Goal: Task Accomplishment & Management: Manage account settings

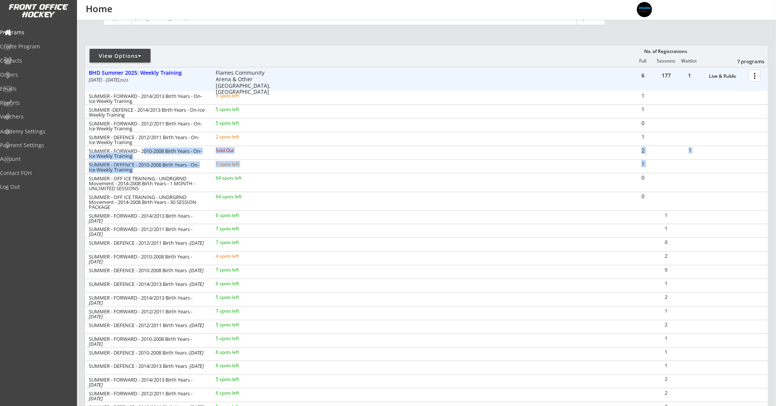
scroll to position [10, 0]
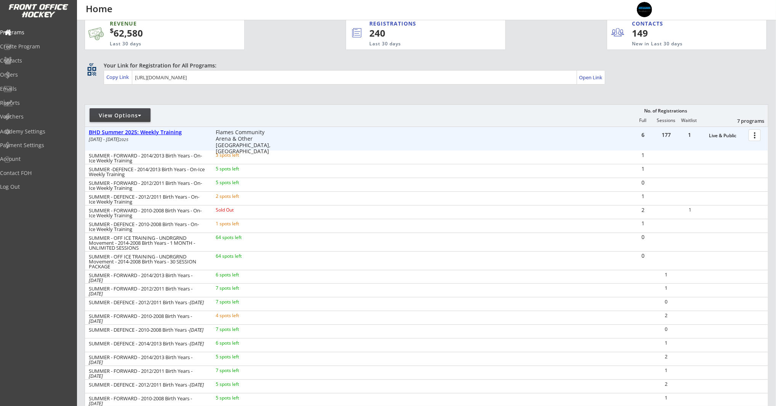
click at [176, 133] on div "BHD Summer 2025: Weekly Training" at bounding box center [148, 132] width 119 height 6
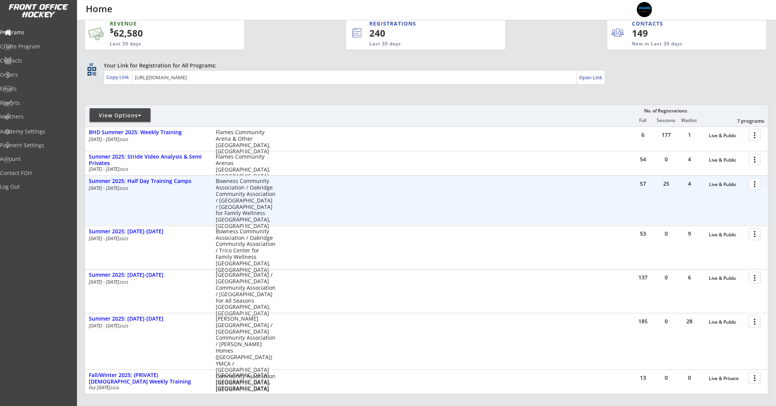
click at [757, 184] on div at bounding box center [755, 183] width 13 height 13
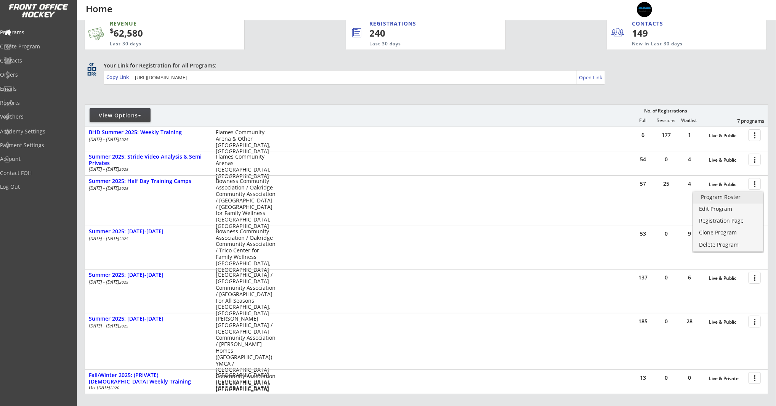
click at [744, 198] on div "Program Roster" at bounding box center [728, 196] width 55 height 5
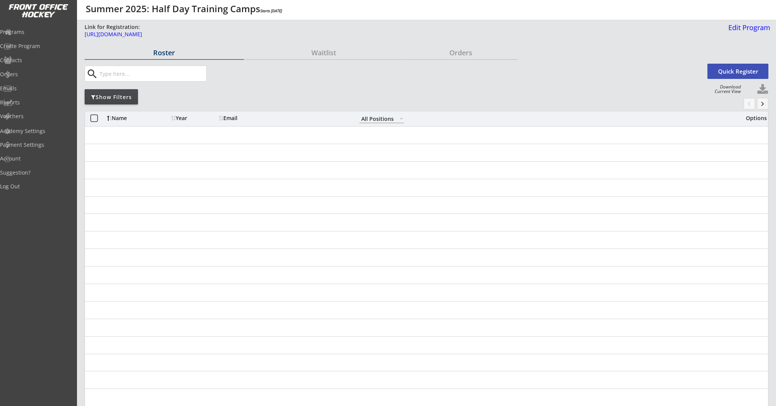
select select ""All Positions""
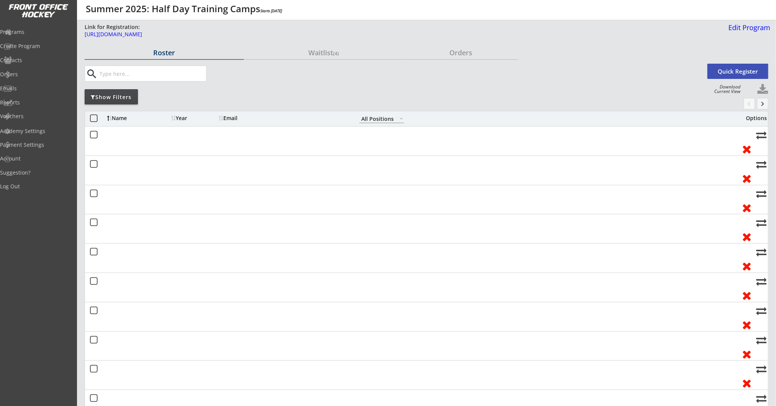
click at [132, 100] on div "Show Filters" at bounding box center [111, 97] width 53 height 8
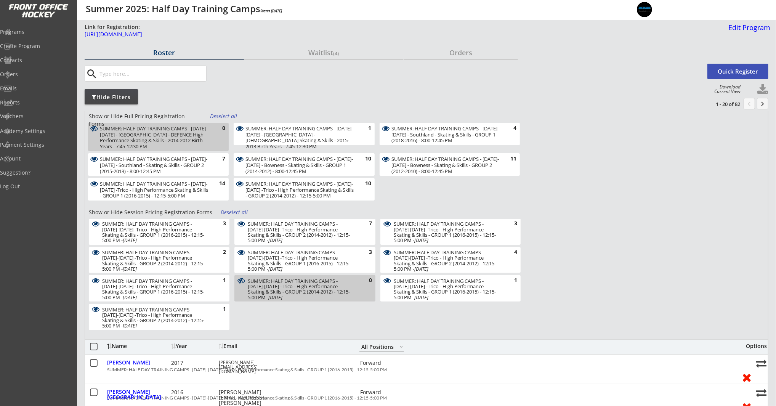
click at [228, 215] on div "Deselect all" at bounding box center [235, 213] width 28 height 8
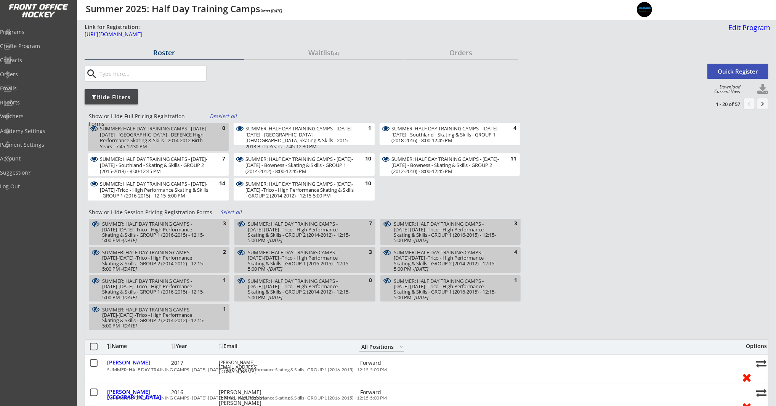
click at [422, 140] on div "SUMMER: HALF DAY TRAINING CAMPS - [DATE]-[DATE] - Southland - Skating & Skills …" at bounding box center [445, 135] width 108 height 18
click at [421, 169] on div "SUMMER: HALF DAY TRAINING CAMPS - Aug 25-29 - Bowness - Skating & Skills - GROU…" at bounding box center [445, 165] width 108 height 18
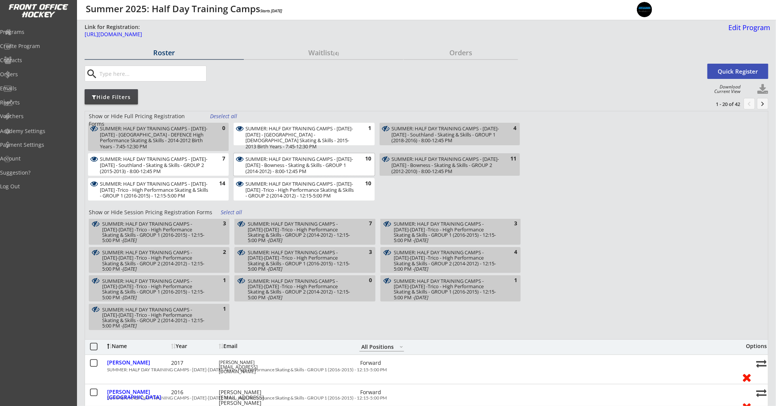
click at [344, 166] on div "SUMMER: HALF DAY TRAINING CAMPS - Aug 25-29 - Bowness - Skating & Skills - GROU…" at bounding box center [299, 165] width 108 height 18
drag, startPoint x: 338, startPoint y: 181, endPoint x: 306, endPoint y: 194, distance: 33.9
click at [337, 182] on div "SUMMER: HALF DAY TRAINING CAMPS - July 21-25 -Trico - High Performance Skating …" at bounding box center [299, 190] width 108 height 18
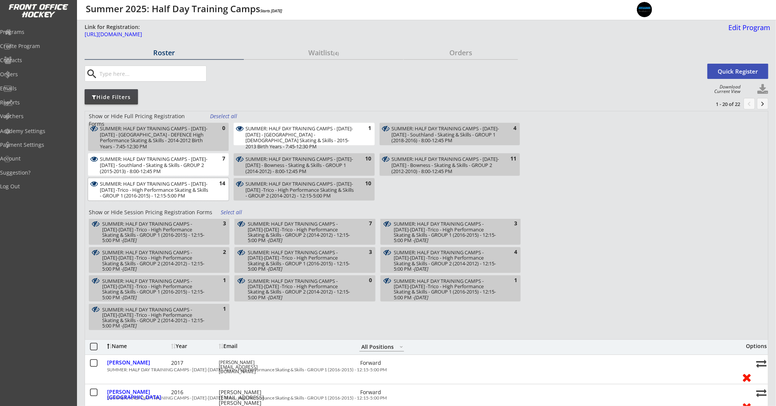
click at [197, 189] on div "SUMMER: HALF DAY TRAINING CAMPS - July 21-25 -Trico - High Performance Skating …" at bounding box center [154, 190] width 108 height 18
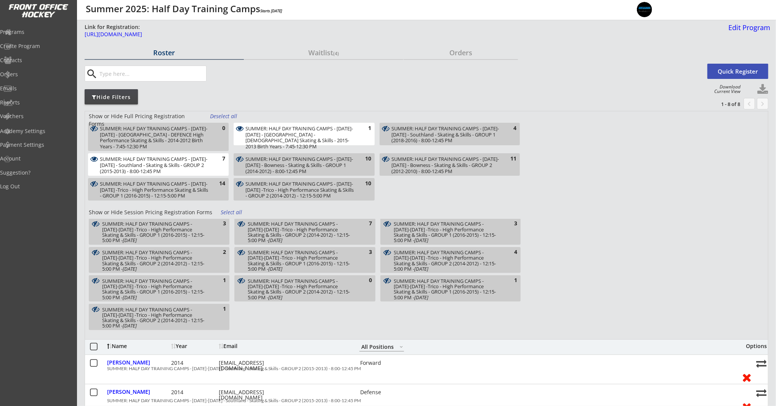
click at [202, 170] on div "SUMMER: HALF DAY TRAINING CAMPS - Aug 18-22 - Southland - Skating & Skills - GR…" at bounding box center [154, 165] width 108 height 18
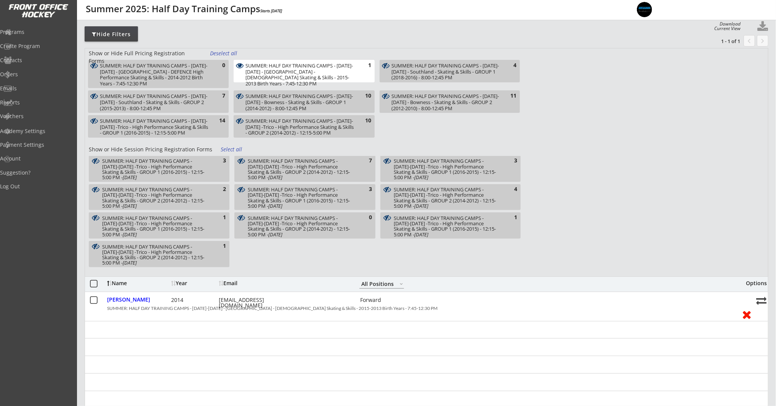
scroll to position [67, 0]
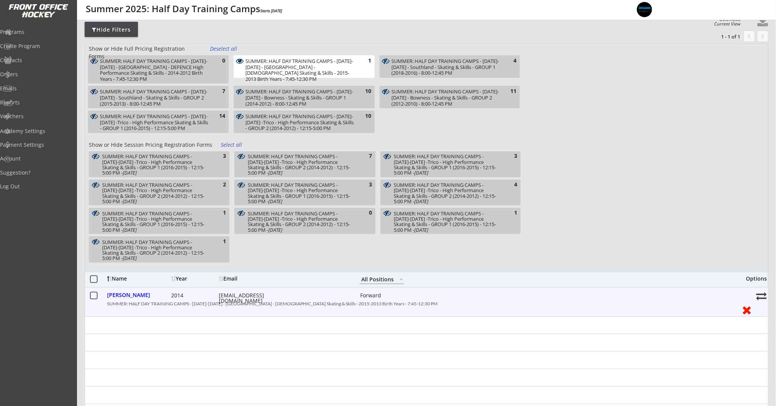
click at [254, 297] on div "[EMAIL_ADDRESS][DOMAIN_NAME]" at bounding box center [253, 298] width 69 height 11
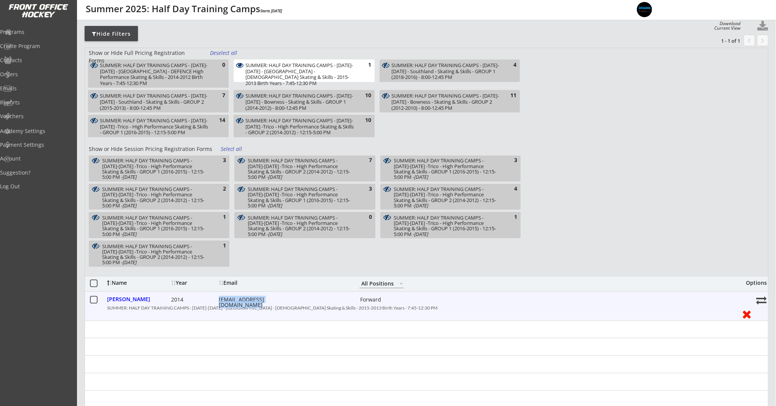
scroll to position [60, 0]
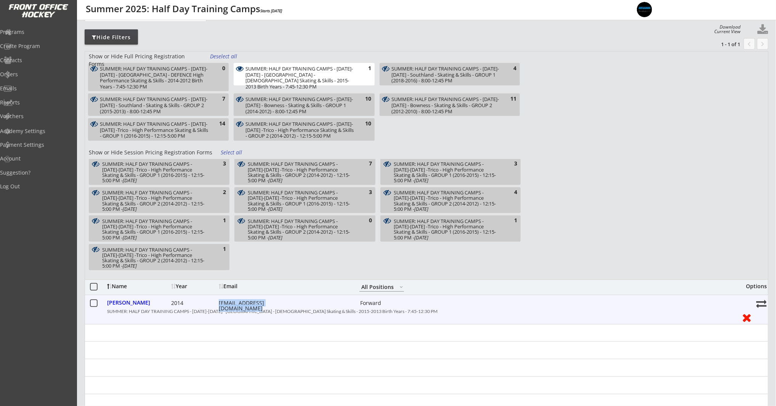
copy div "[EMAIL_ADDRESS][DOMAIN_NAME]"
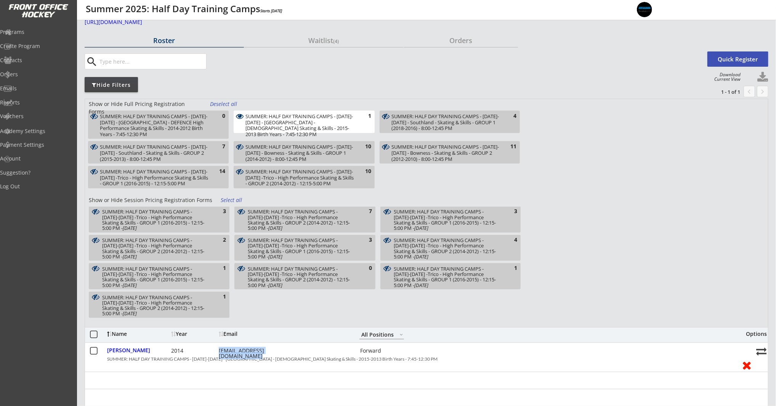
scroll to position [0, 0]
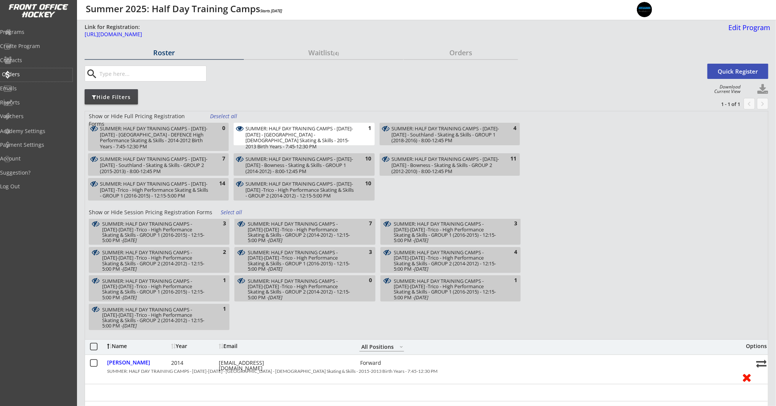
click at [31, 77] on div "Orders" at bounding box center [36, 74] width 69 height 5
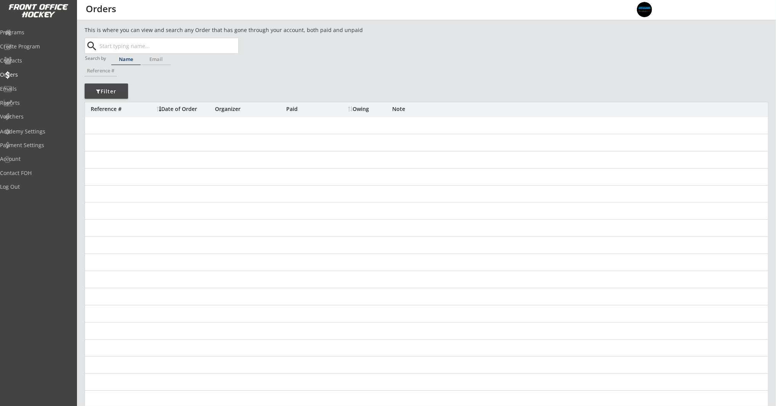
click at [129, 47] on input "text" at bounding box center [168, 45] width 140 height 15
paste input "[EMAIL_ADDRESS][DOMAIN_NAME]"
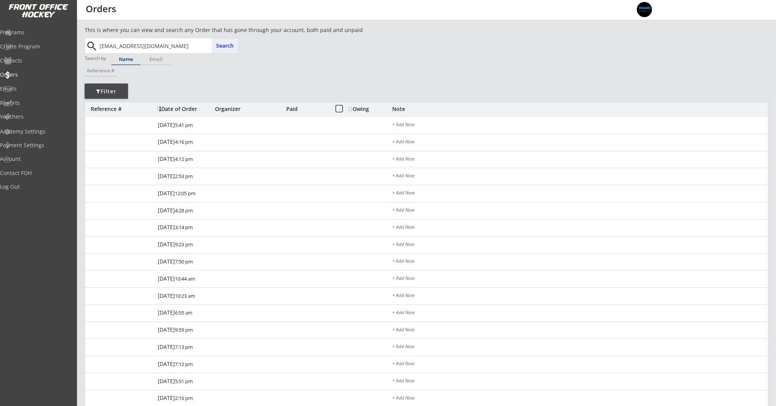
type input "[EMAIL_ADDRESS][DOMAIN_NAME]"
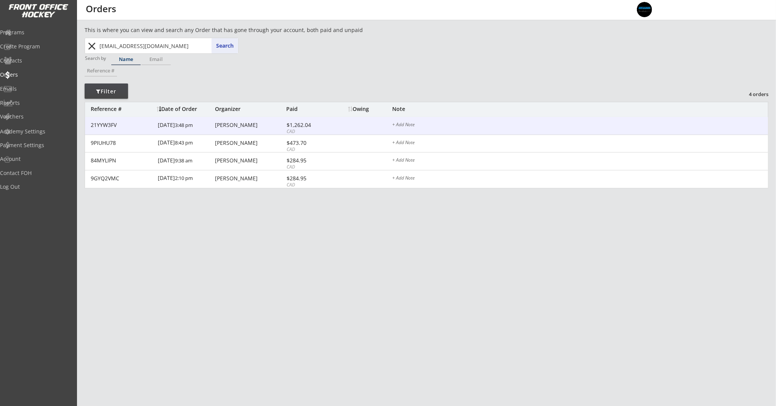
click at [221, 130] on div "21YYW3FV [DATE] 3:48 pm [PERSON_NAME] $1,262.04 CAD + Add Note" at bounding box center [426, 126] width 683 height 18
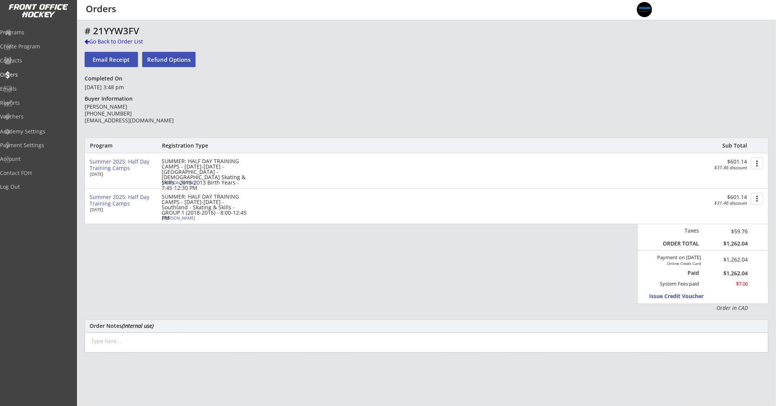
click at [185, 181] on div "[PERSON_NAME]" at bounding box center [204, 182] width 85 height 4
select select ""Forward""
select select ""Youth L""
type input "[DEMOGRAPHIC_DATA]"
type input "Girls Hockey Calgary"
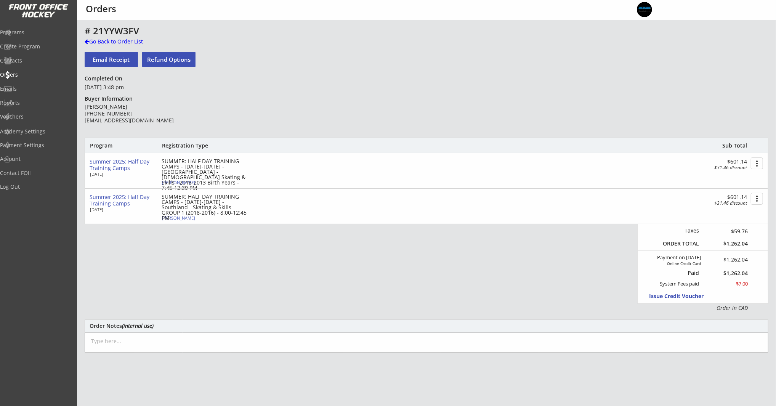
type input "U13"
type input "C"
select select ""Girls Hockey Calgary""
select select ""U13""
select select ""C""
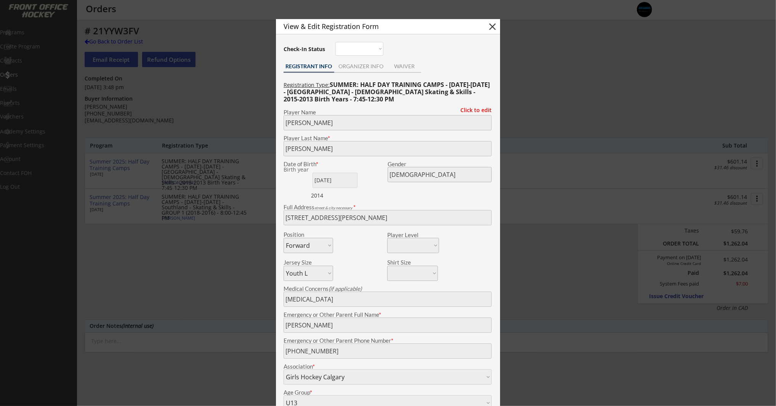
click at [220, 195] on div at bounding box center [388, 203] width 776 height 406
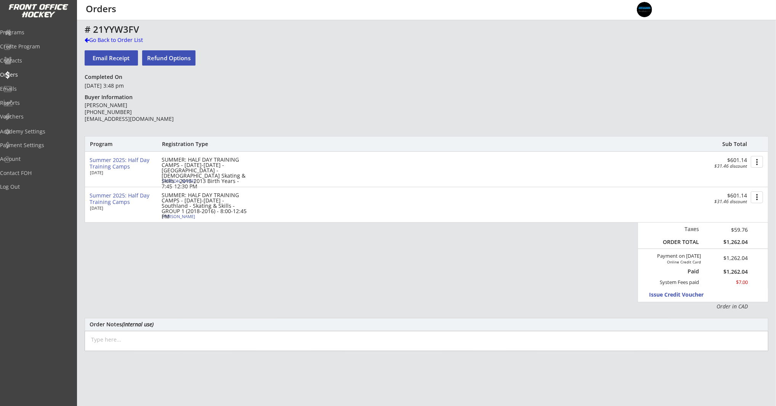
scroll to position [3, 0]
click at [188, 217] on div "[PERSON_NAME]" at bounding box center [204, 215] width 85 height 4
type input "[PERSON_NAME]"
type input "[DATE]"
type input "[DEMOGRAPHIC_DATA]"
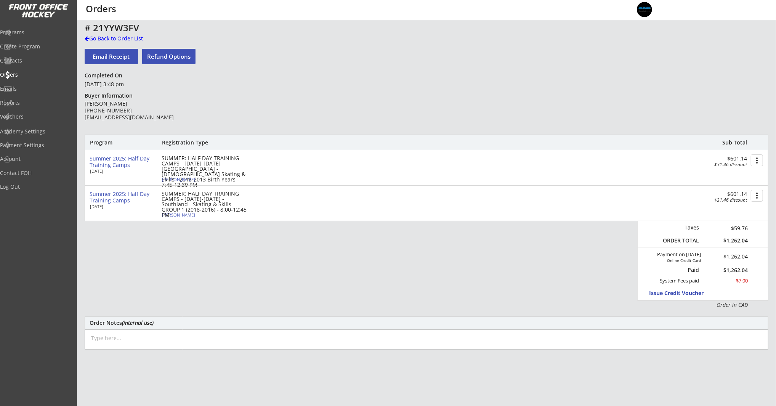
select select ""Defense""
select select ""Youth M""
type input "[PERSON_NAME]"
type input "Southwest Hockey Association"
select select ""Southwest Hockey Association ""
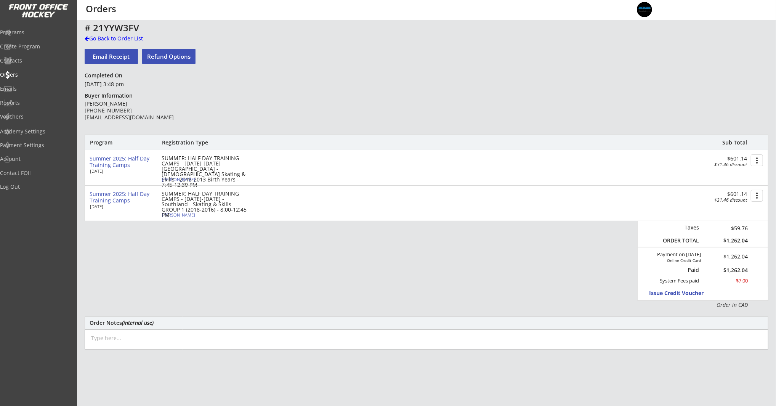
type input "U11"
select select ""U11""
type input "Division 3"
select select ""Division 3""
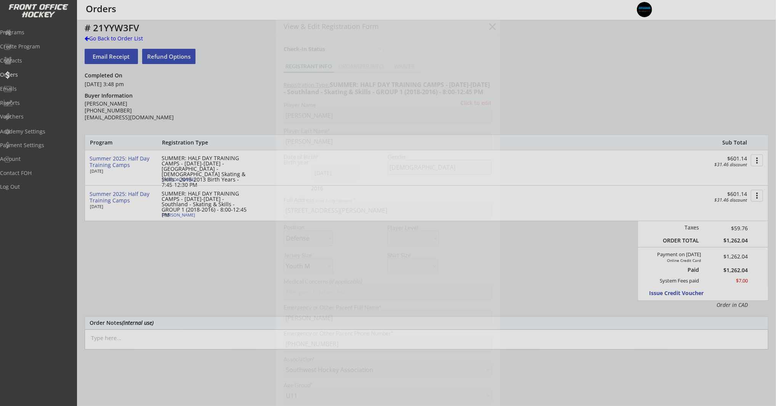
scroll to position [0, 0]
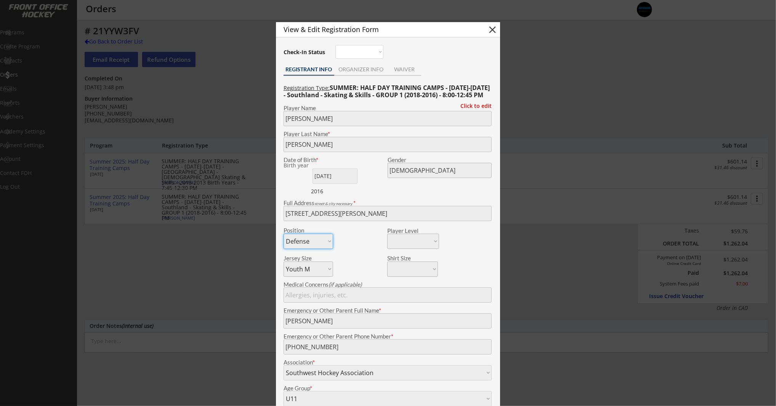
click at [233, 208] on div at bounding box center [388, 203] width 776 height 406
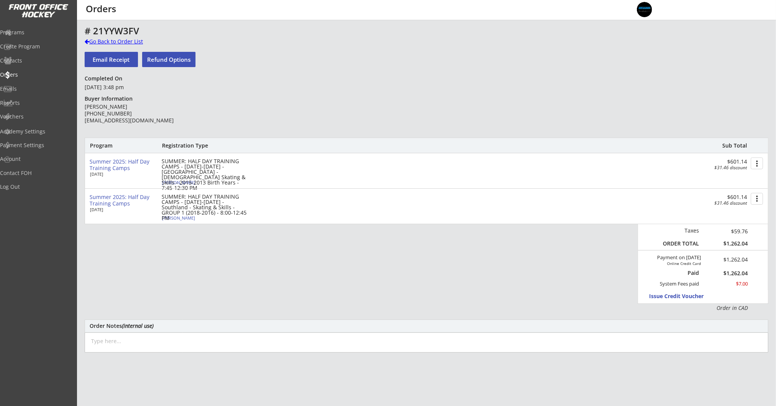
click at [113, 43] on div "Go Back to Order List" at bounding box center [124, 42] width 79 height 8
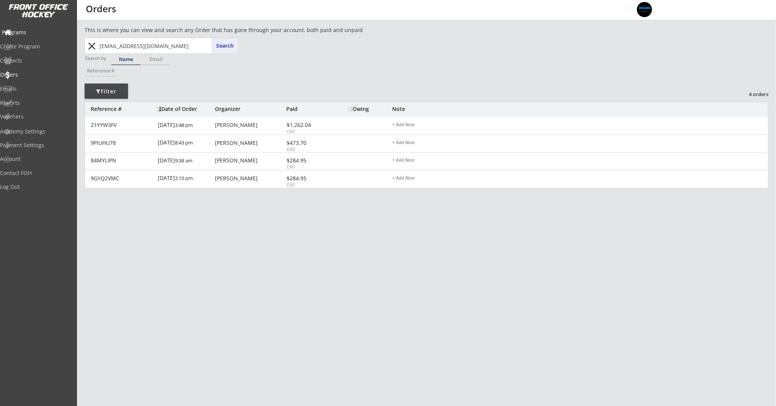
click at [31, 36] on div "Programs" at bounding box center [36, 32] width 72 height 13
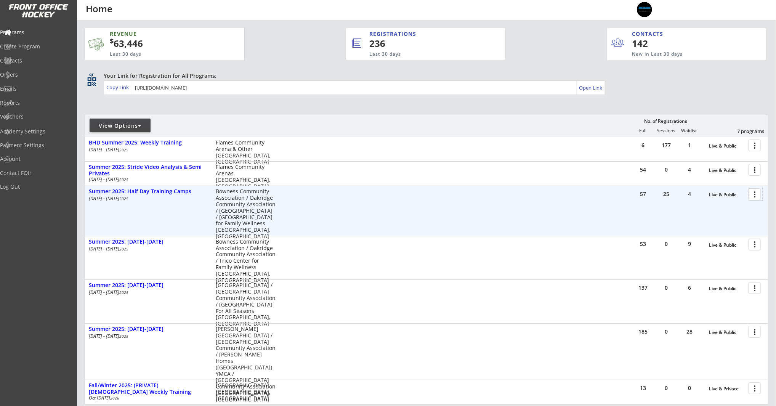
click at [754, 193] on div at bounding box center [755, 193] width 13 height 13
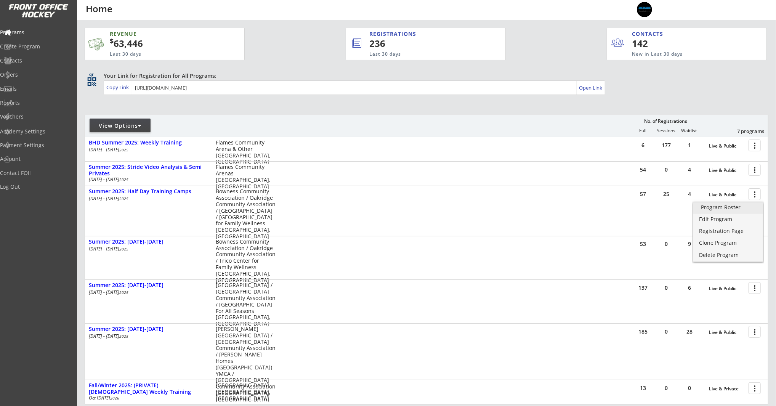
click at [741, 205] on div "Program Roster" at bounding box center [728, 207] width 55 height 5
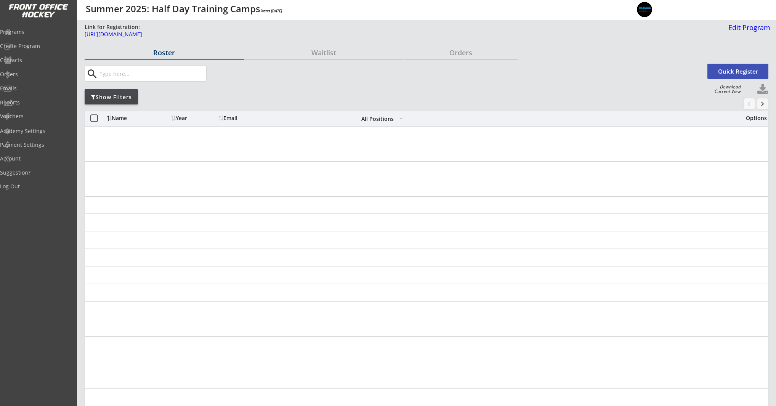
select select ""All Positions""
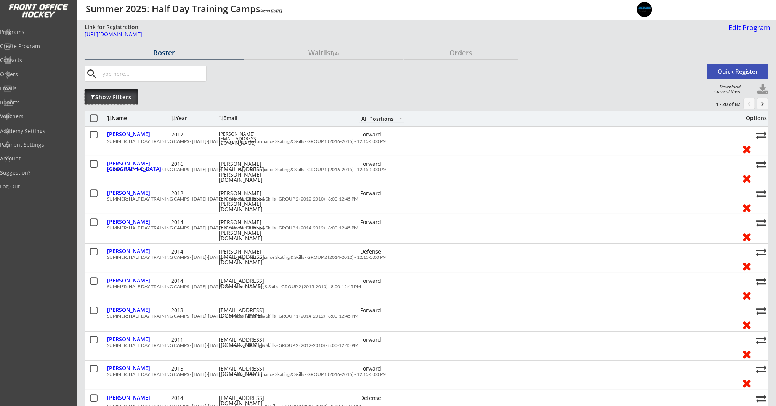
click at [125, 90] on div "Show Filters" at bounding box center [111, 96] width 53 height 15
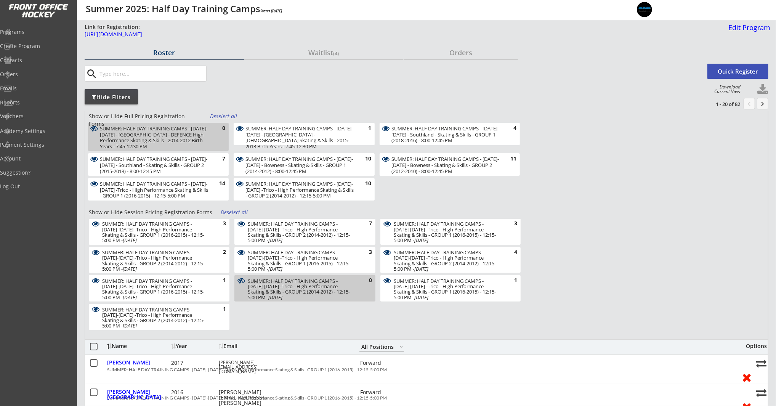
click at [215, 115] on div "Deselect all" at bounding box center [224, 116] width 28 height 8
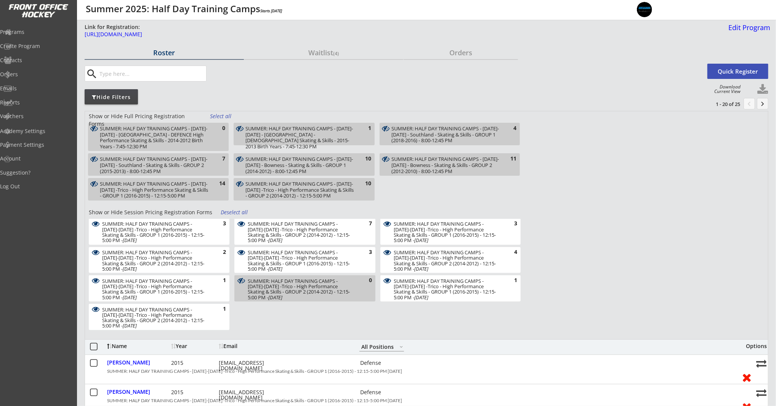
click at [419, 138] on div "SUMMER: HALF DAY TRAINING CAMPS - [DATE]-[DATE] - Southland - Skating & Skills …" at bounding box center [445, 135] width 108 height 18
click at [238, 215] on div "Deselect all" at bounding box center [235, 213] width 28 height 8
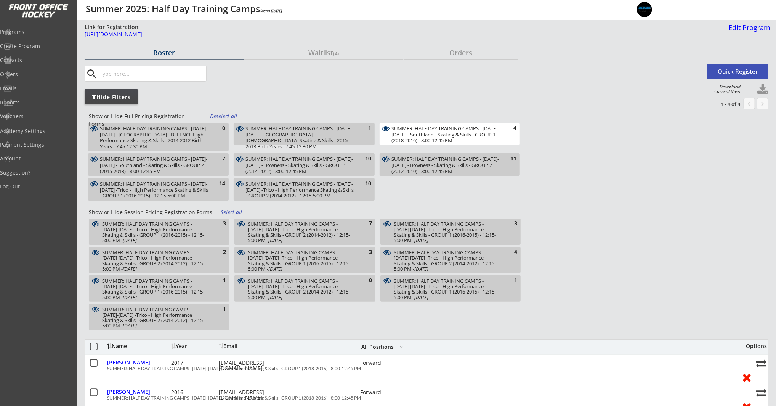
click at [192, 171] on div "SUMMER: HALF DAY TRAINING CAMPS - Aug 18-22 - Southland - Skating & Skills - GR…" at bounding box center [154, 165] width 108 height 18
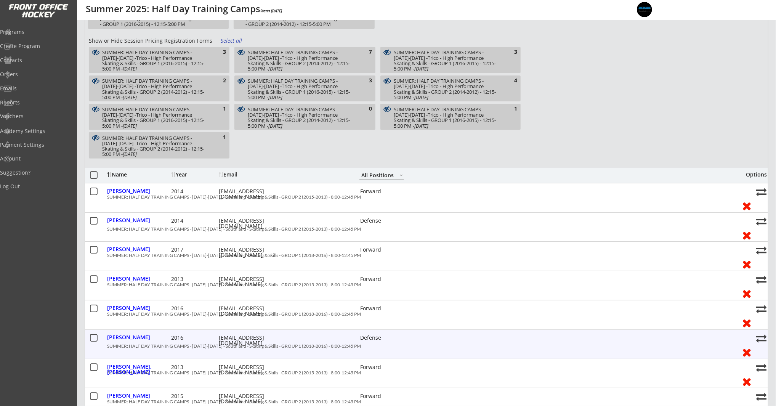
scroll to position [64, 0]
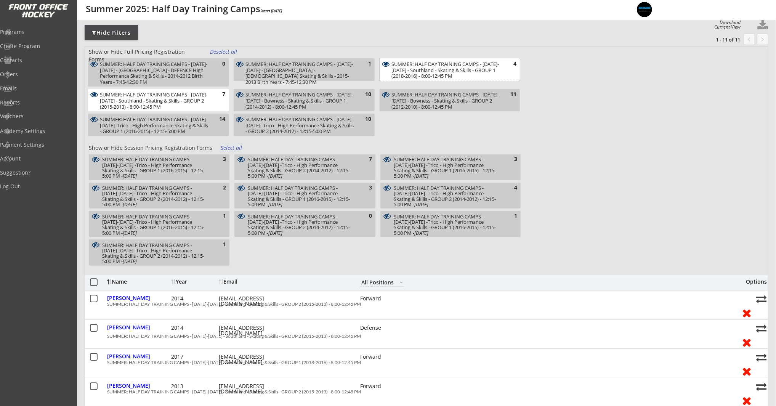
click at [483, 75] on div "SUMMER: HALF DAY TRAINING CAMPS - [DATE]-[DATE] - Southland - Skating & Skills …" at bounding box center [445, 70] width 108 height 18
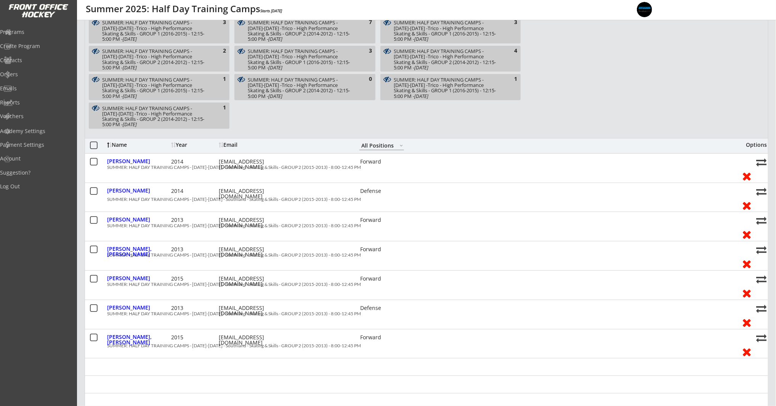
scroll to position [258, 0]
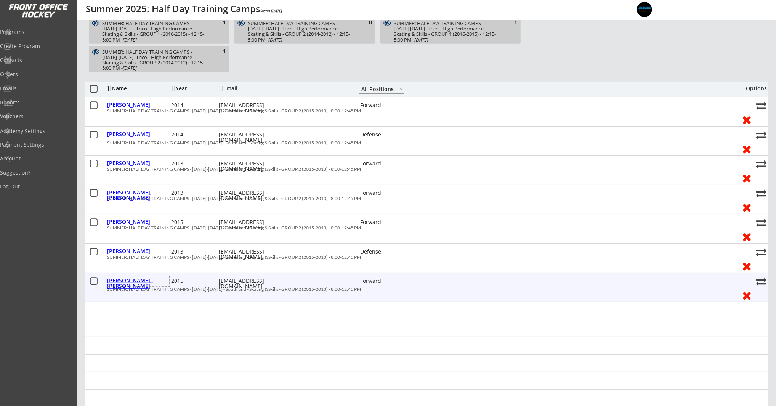
click at [144, 281] on div "Zaamout, Ayoub" at bounding box center [138, 283] width 62 height 11
select select ""Forward""
select select ""Youth M""
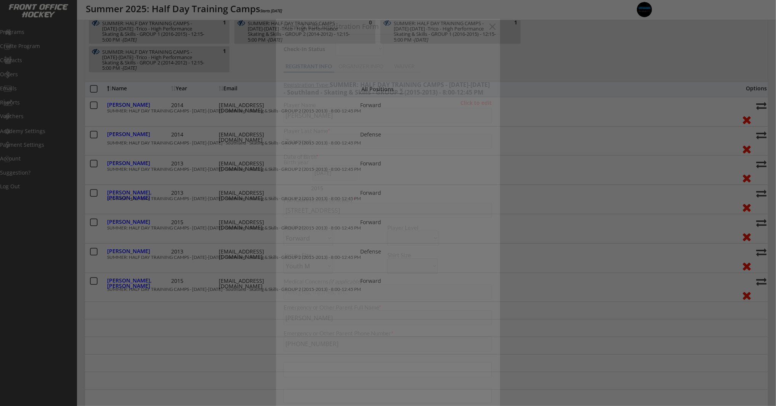
type input "[DEMOGRAPHIC_DATA]"
type input "Raiders Hockey Club"
type input "U11"
type input "Division 2"
select select ""Raiders Hockey Club""
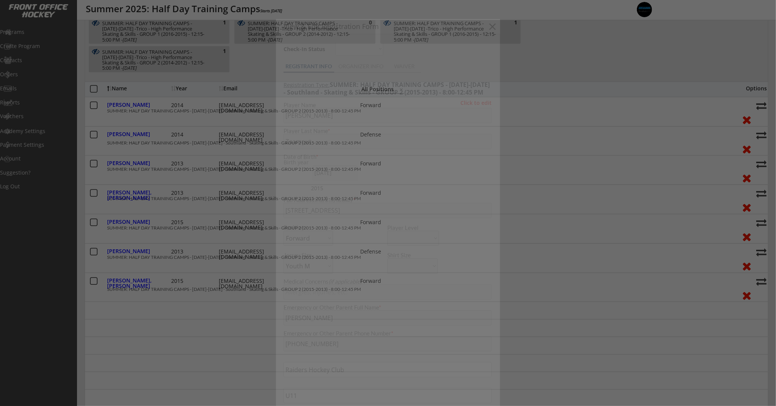
select select ""U11""
select select ""Division 2""
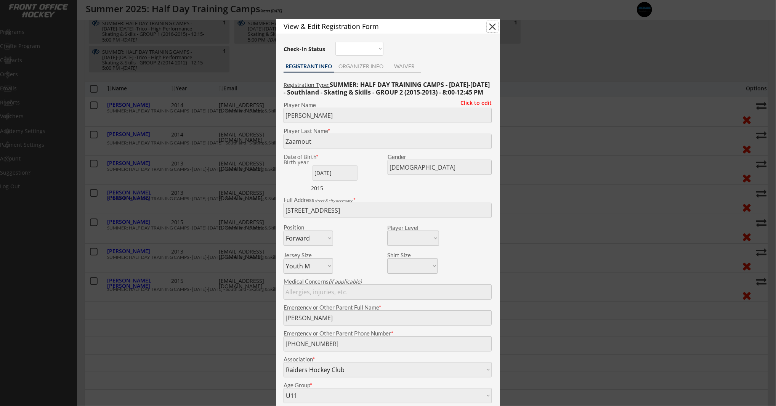
click at [494, 29] on button "close" at bounding box center [492, 26] width 11 height 11
select select ""PLACEHOLDER_1427118222253""
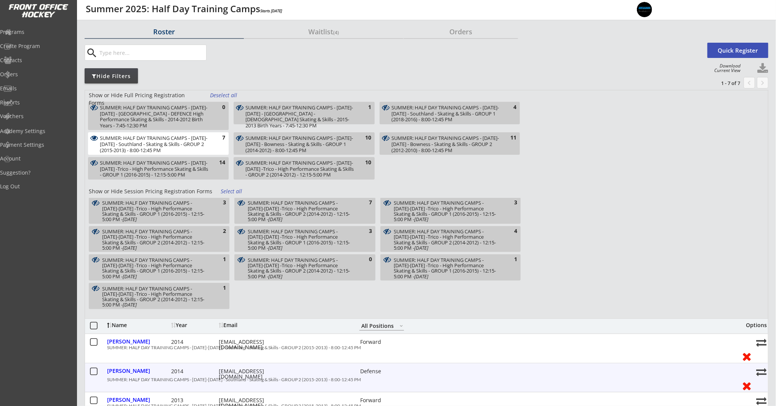
scroll to position [0, 0]
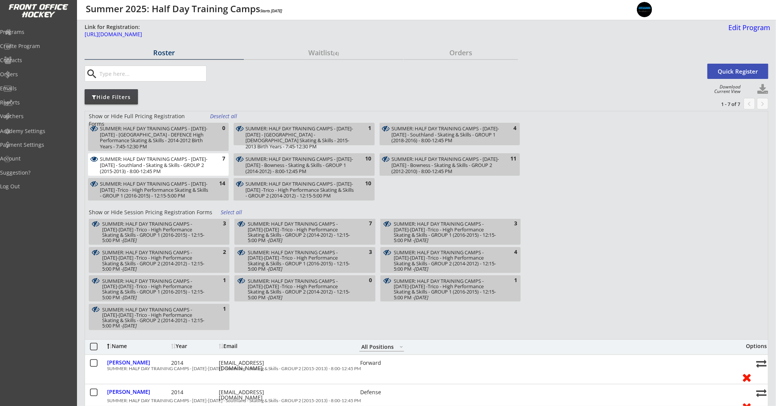
click at [197, 159] on div "SUMMER: HALF DAY TRAINING CAMPS - Aug 18-22 - Southland - Skating & Skills - GR…" at bounding box center [154, 165] width 108 height 18
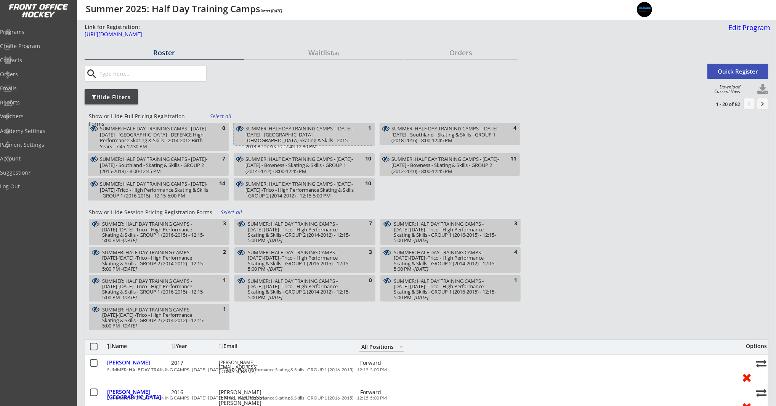
click at [299, 127] on div "SUMMER: HALF DAY TRAINING CAMPS - [DATE]-[DATE] - [GEOGRAPHIC_DATA] - [DEMOGRAP…" at bounding box center [299, 138] width 108 height 24
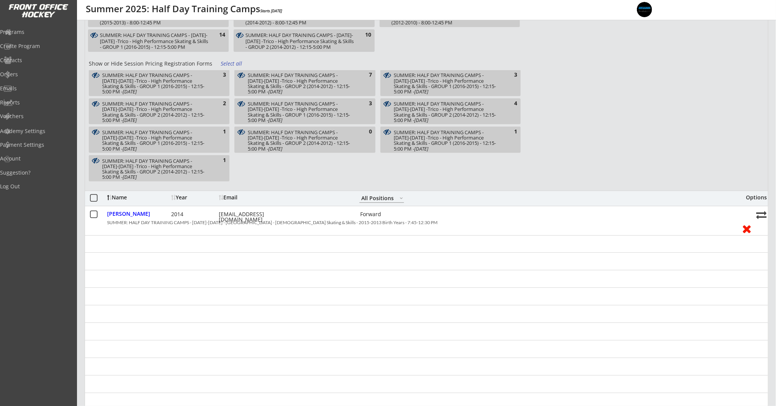
scroll to position [175, 0]
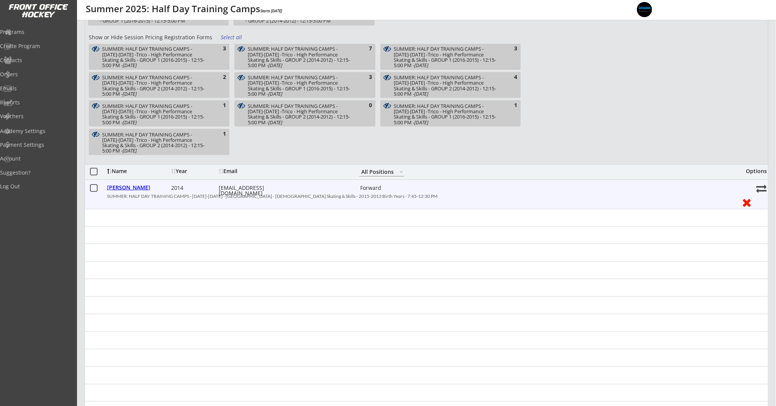
click at [144, 187] on div "Orellana, Isabelle" at bounding box center [138, 187] width 62 height 5
type input "[PERSON_NAME]"
type input "[DATE]"
type input "[DEMOGRAPHIC_DATA]"
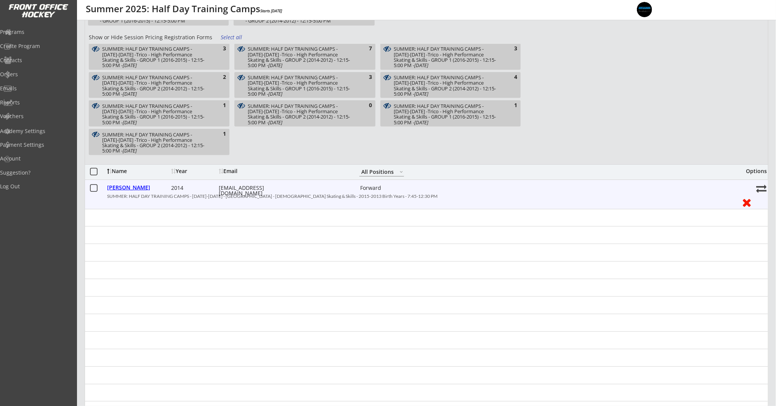
type input "[STREET_ADDRESS][PERSON_NAME]"
select select ""Forward""
select select ""Youth L""
type input "[MEDICAL_DATA]"
type input "[PERSON_NAME]"
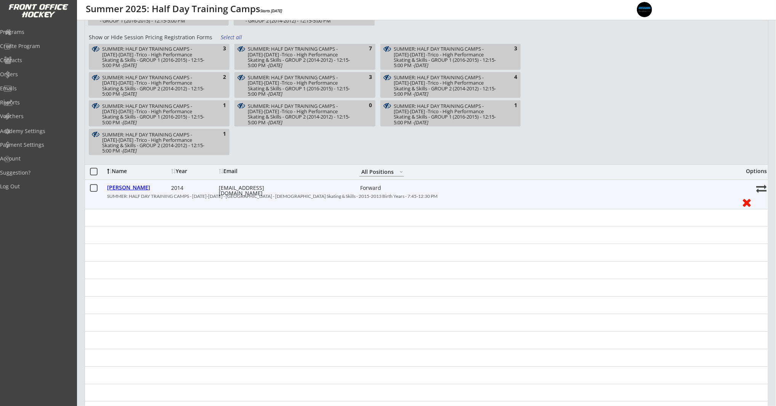
type input "[PHONE_NUMBER]"
type input "Girls Hockey Calgary"
select select ""Girls Hockey Calgary""
type input "U13"
select select ""U13""
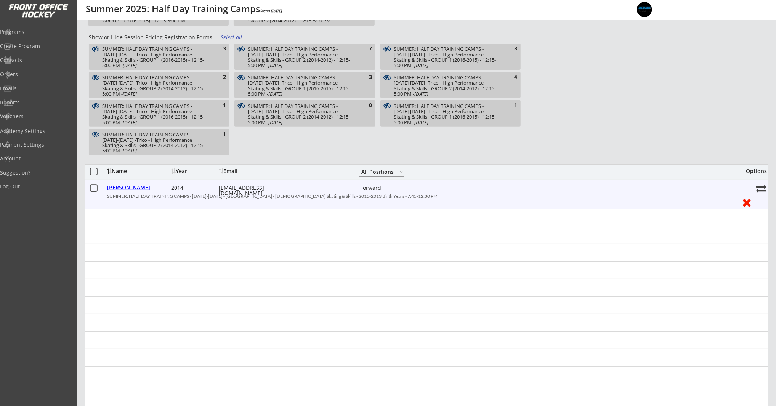
type input "C"
select select ""C""
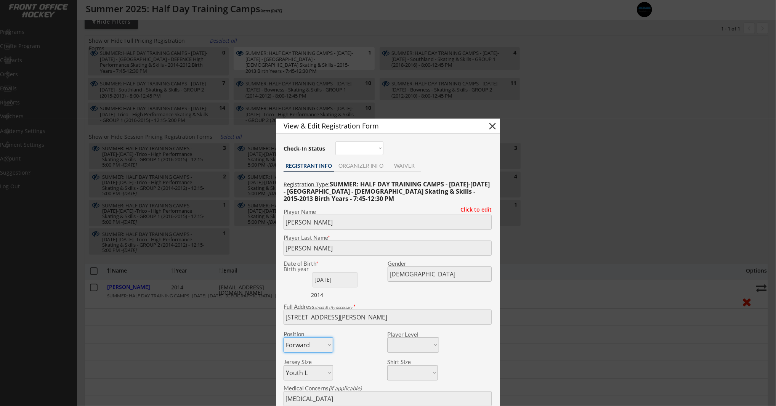
scroll to position [72, 0]
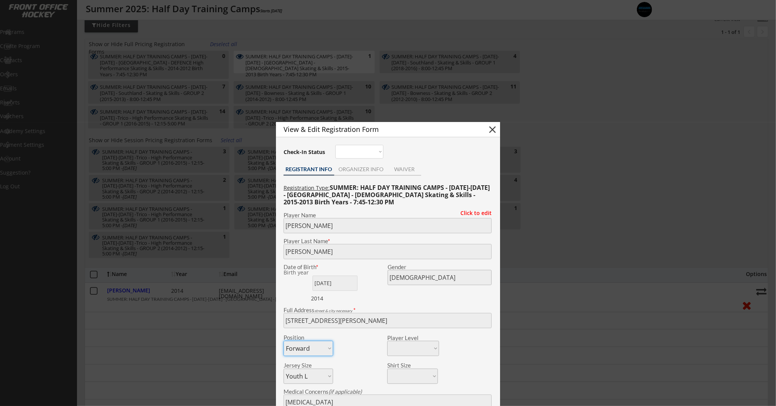
click at [495, 131] on button "close" at bounding box center [492, 129] width 11 height 11
select select ""PLACEHOLDER_1427118222253""
